Goal: Transaction & Acquisition: Book appointment/travel/reservation

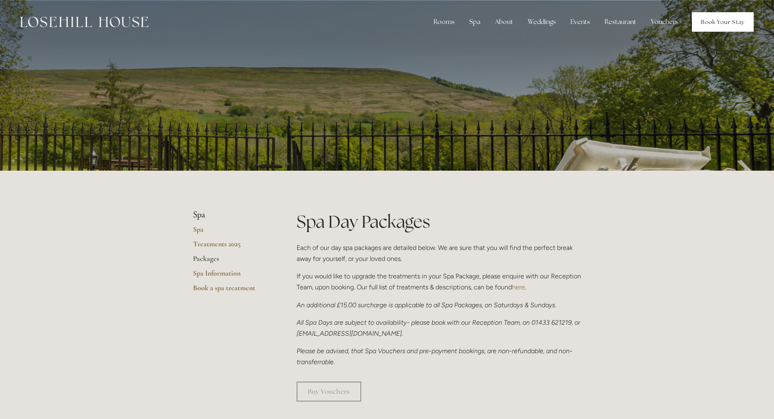
click at [731, 23] on link "Book Your Stay" at bounding box center [723, 21] width 62 height 19
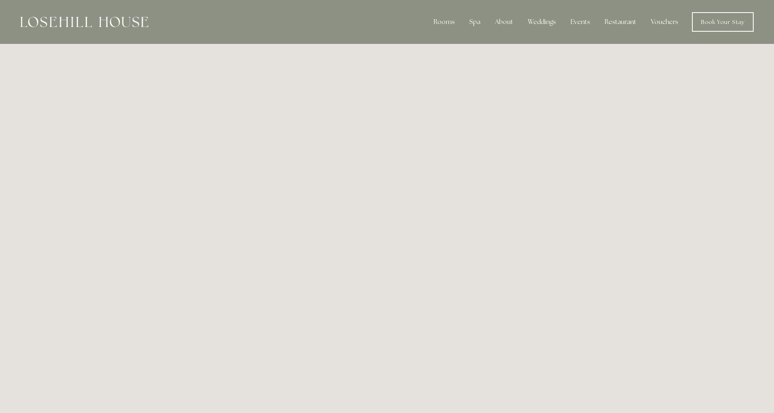
click at [66, 29] on div at bounding box center [84, 21] width 128 height 19
click at [77, 24] on img at bounding box center [84, 22] width 128 height 11
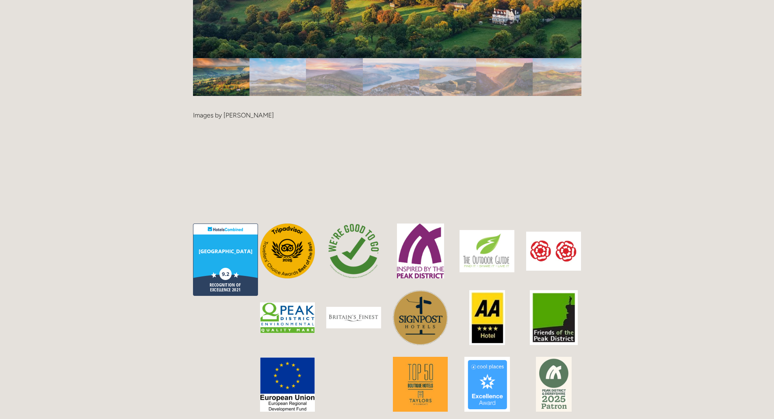
scroll to position [2284, 0]
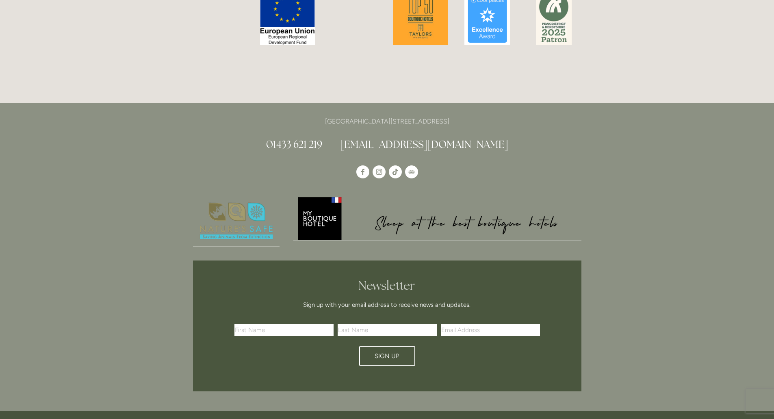
click at [318, 324] on input "text" at bounding box center [283, 330] width 99 height 12
click at [614, 260] on div "[GEOGRAPHIC_DATA][STREET_ADDRESS] 01433 621 219 [EMAIL_ADDRESS][DOMAIN_NAME]" at bounding box center [387, 257] width 774 height 308
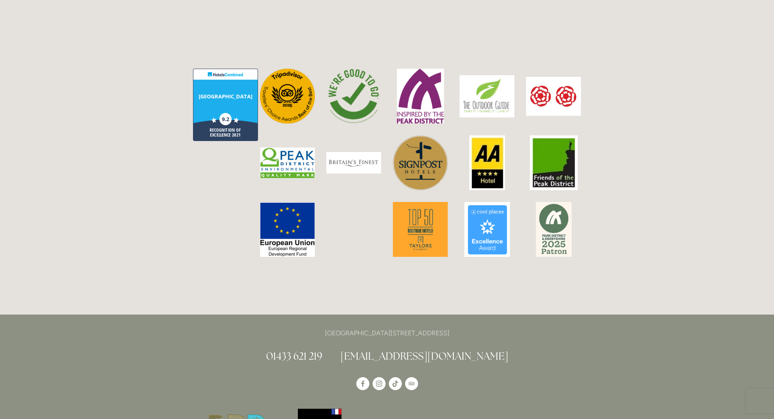
scroll to position [2409, 0]
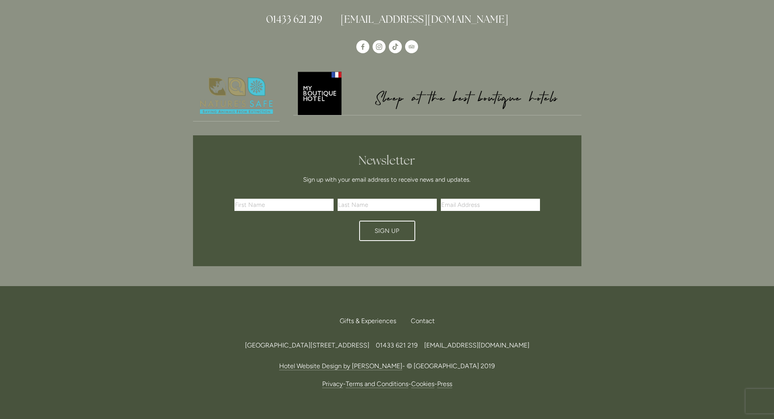
click at [290, 199] on input "text" at bounding box center [283, 205] width 99 height 12
drag, startPoint x: 670, startPoint y: 2, endPoint x: 152, endPoint y: 146, distance: 537.3
click at [152, 146] on div "[GEOGRAPHIC_DATA][STREET_ADDRESS] 01433 621 219 [EMAIL_ADDRESS][DOMAIN_NAME]" at bounding box center [387, 132] width 774 height 308
